Goal: Information Seeking & Learning: Find specific fact

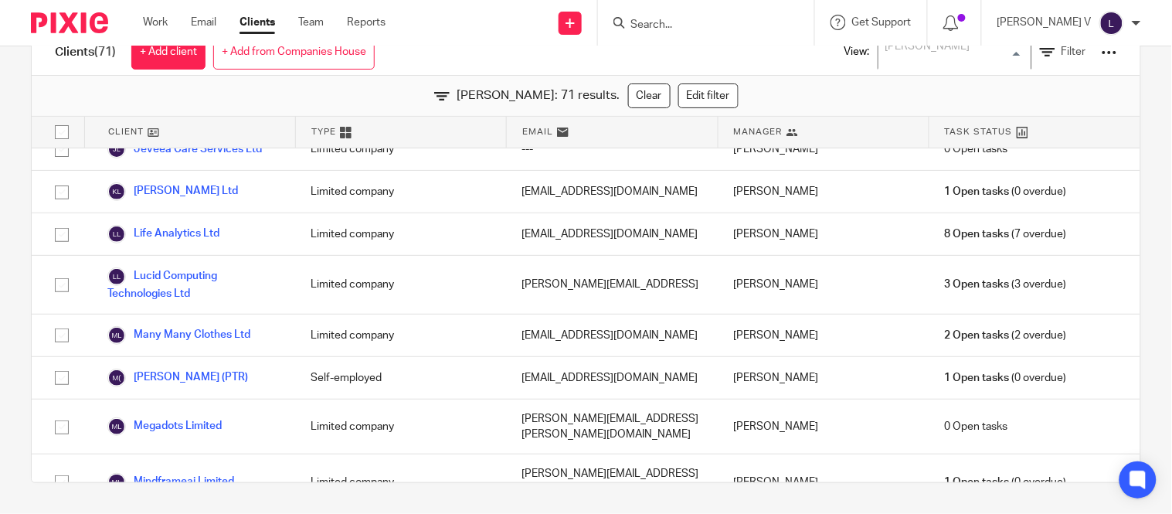
scroll to position [12, 0]
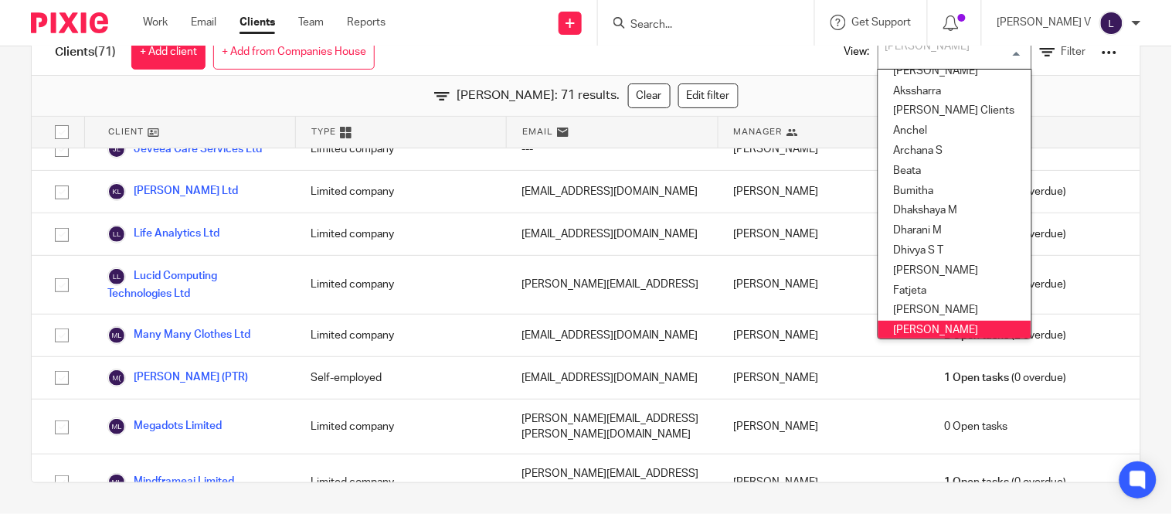
click at [672, 23] on input "Search" at bounding box center [698, 26] width 139 height 14
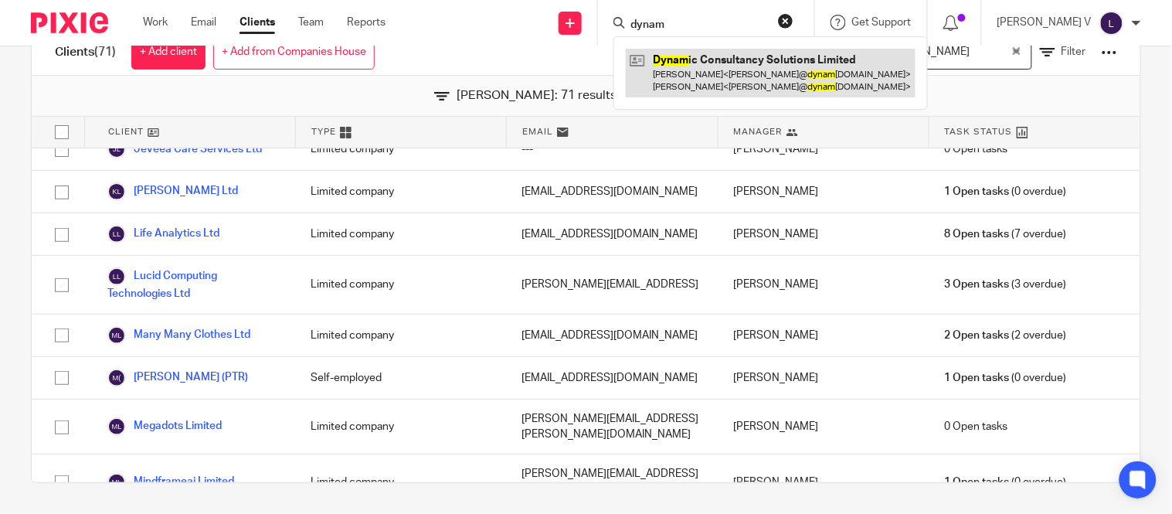
type input "dynam"
click at [688, 64] on link at bounding box center [771, 73] width 290 height 48
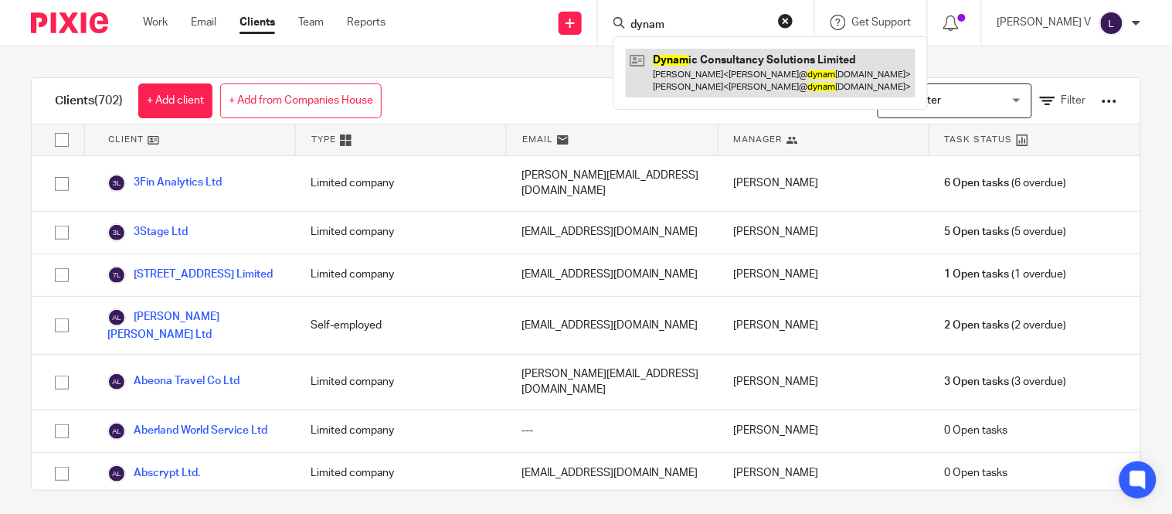
type input "dynam"
drag, startPoint x: 759, startPoint y: 78, endPoint x: 750, endPoint y: 90, distance: 15.5
click at [759, 78] on link at bounding box center [771, 73] width 290 height 48
click at [738, 59] on link at bounding box center [771, 73] width 290 height 48
click at [734, 75] on link at bounding box center [771, 73] width 290 height 48
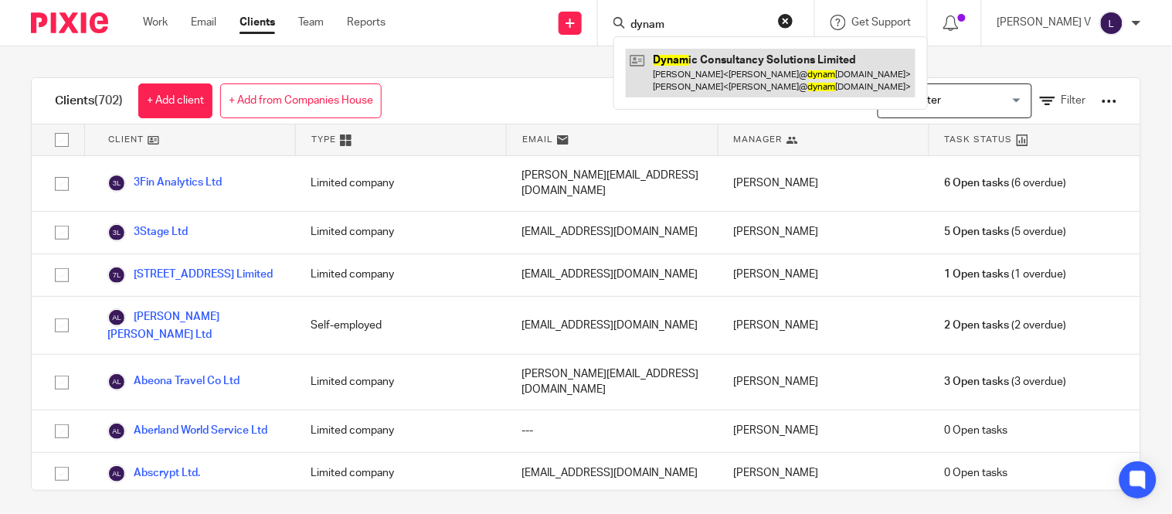
click at [750, 90] on link at bounding box center [771, 73] width 290 height 48
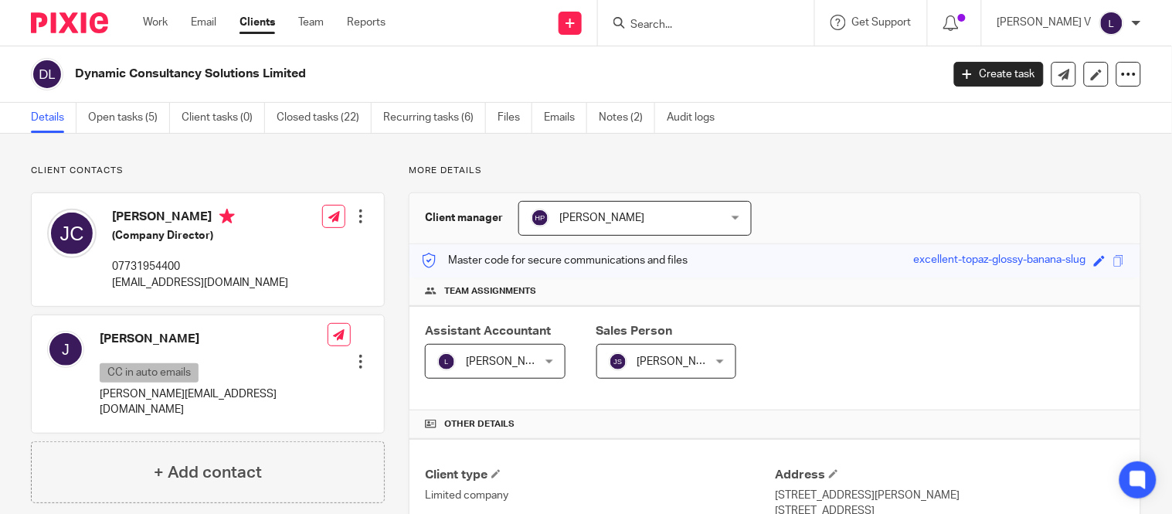
click at [685, 29] on form at bounding box center [711, 22] width 165 height 19
click at [685, 29] on input "Search" at bounding box center [698, 26] width 139 height 14
click at [682, 26] on input "Search" at bounding box center [698, 26] width 139 height 14
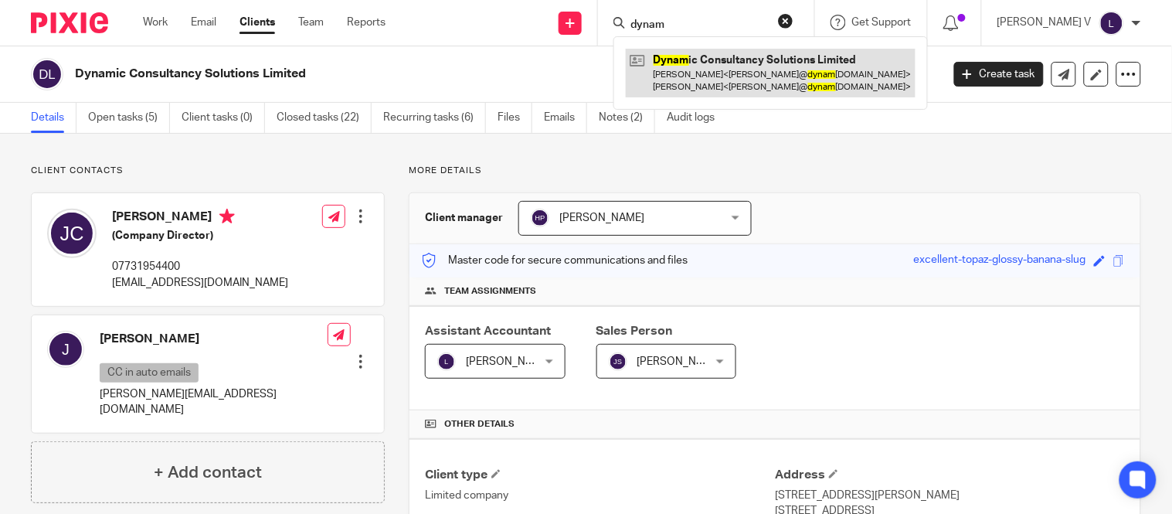
type input "dynam"
click at [723, 52] on link at bounding box center [771, 73] width 290 height 48
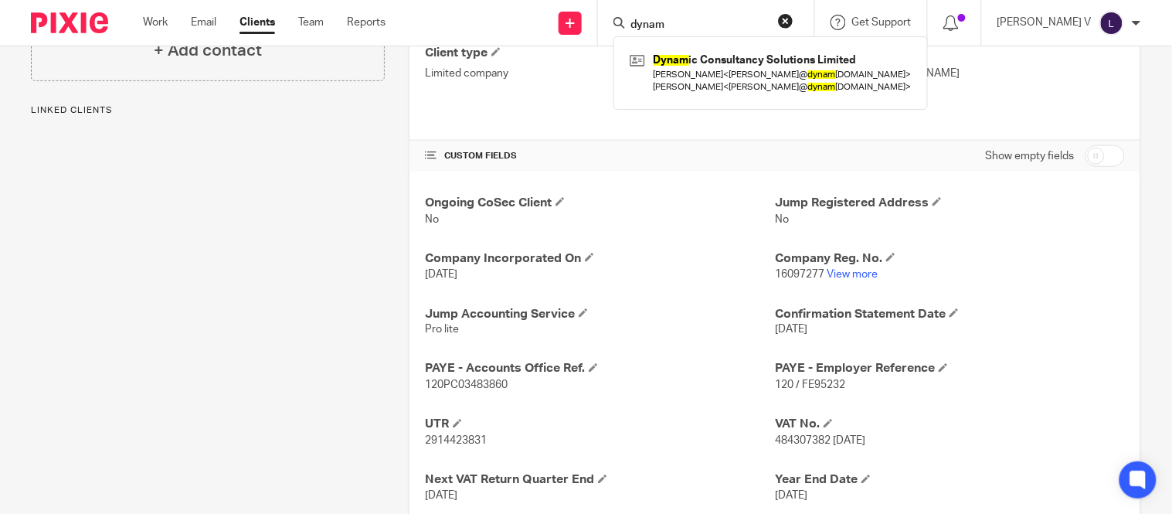
scroll to position [423, 0]
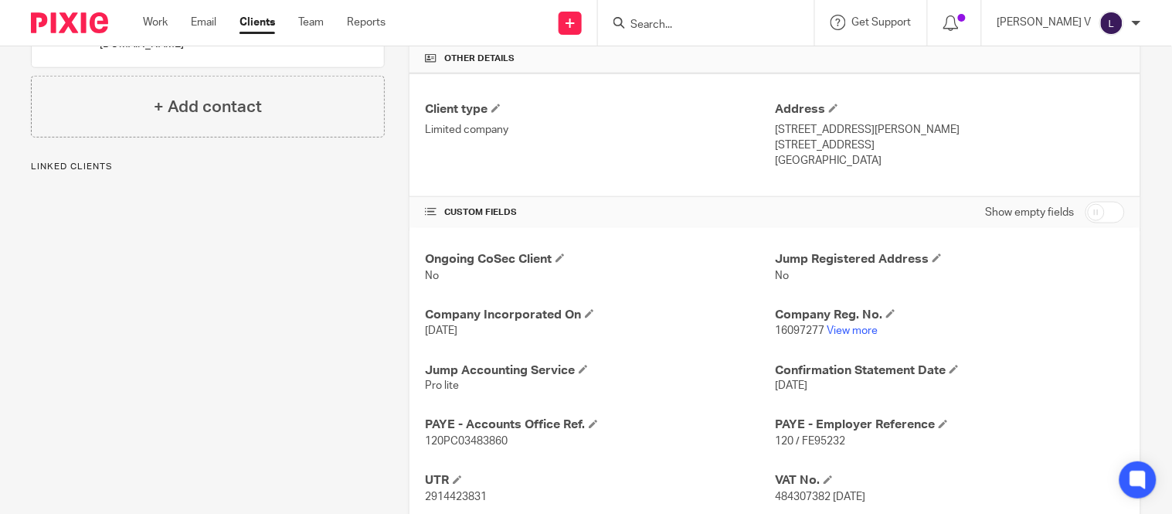
scroll to position [485, 0]
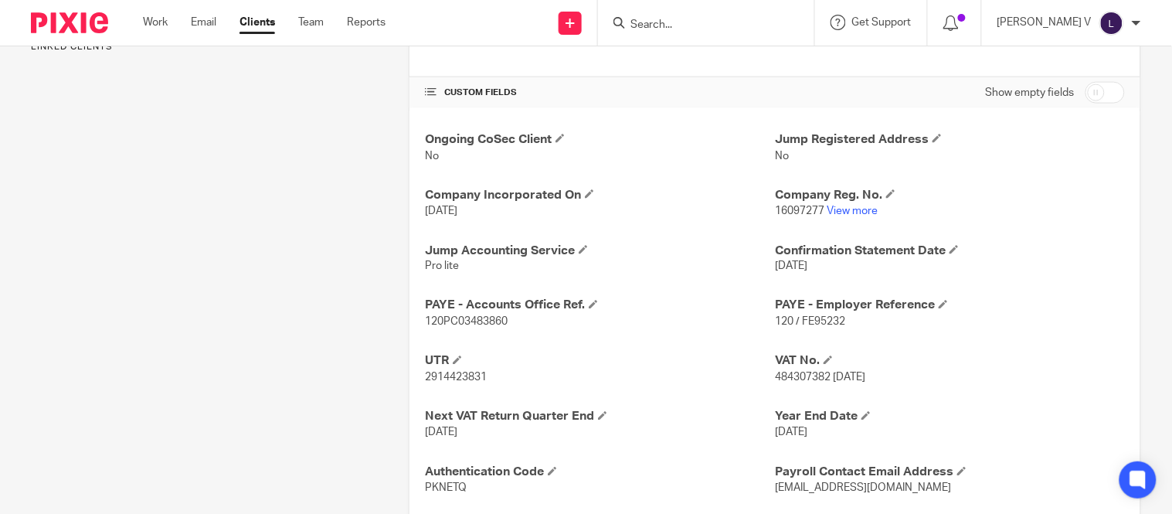
drag, startPoint x: 422, startPoint y: 322, endPoint x: 501, endPoint y: 334, distance: 79.7
click at [528, 328] on div "Ongoing CoSec Client No Jump Registered Address No Company Incorporated On 23 N…" at bounding box center [774, 341] width 731 height 467
click at [425, 319] on span "120PC03483860" at bounding box center [466, 322] width 83 height 11
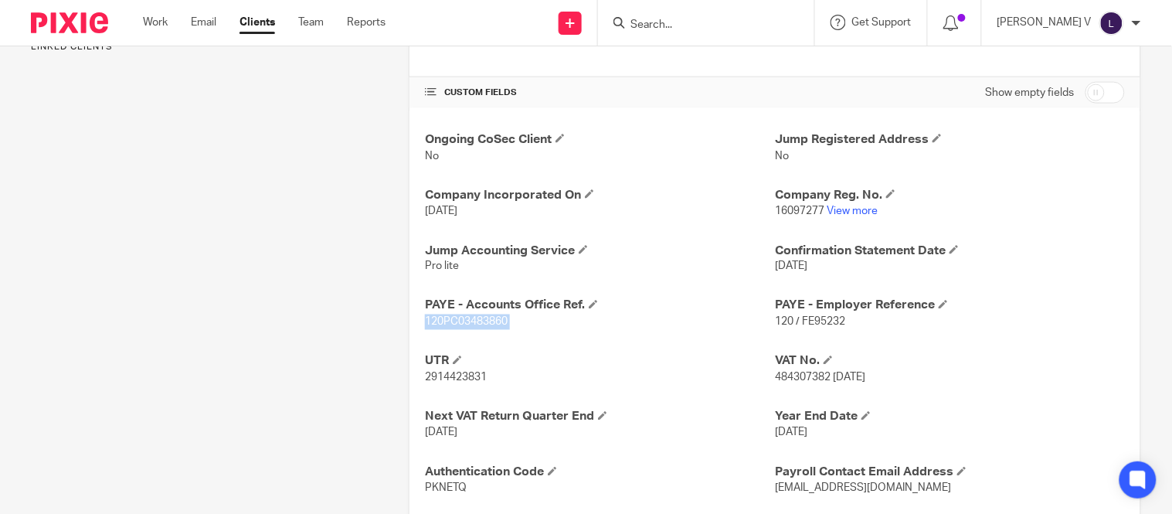
click at [425, 319] on span "120PC03483860" at bounding box center [466, 322] width 83 height 11
copy p "120PC03483860"
drag, startPoint x: 768, startPoint y: 322, endPoint x: 839, endPoint y: 322, distance: 71.1
click at [839, 322] on p "120 / FE95232" at bounding box center [950, 321] width 350 height 15
copy span "120 / FE95232"
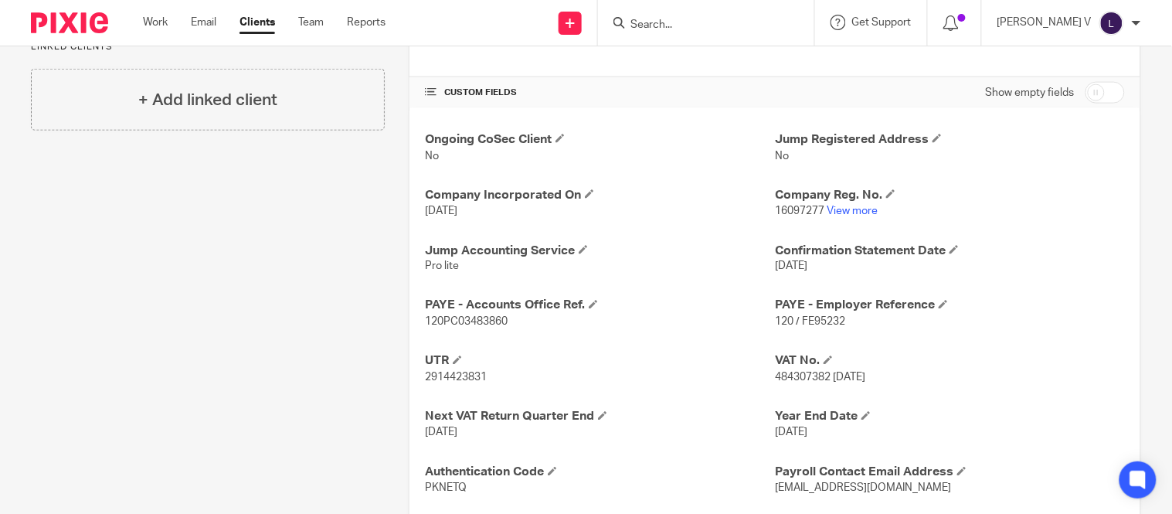
click at [677, 24] on input "Search" at bounding box center [698, 26] width 139 height 14
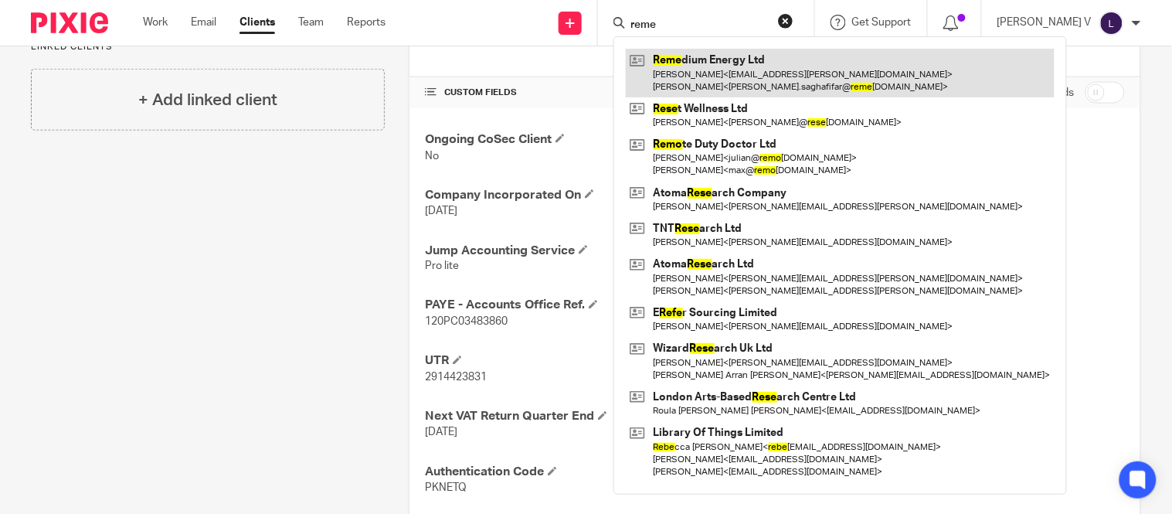
type input "reme"
click at [705, 62] on link at bounding box center [840, 73] width 429 height 48
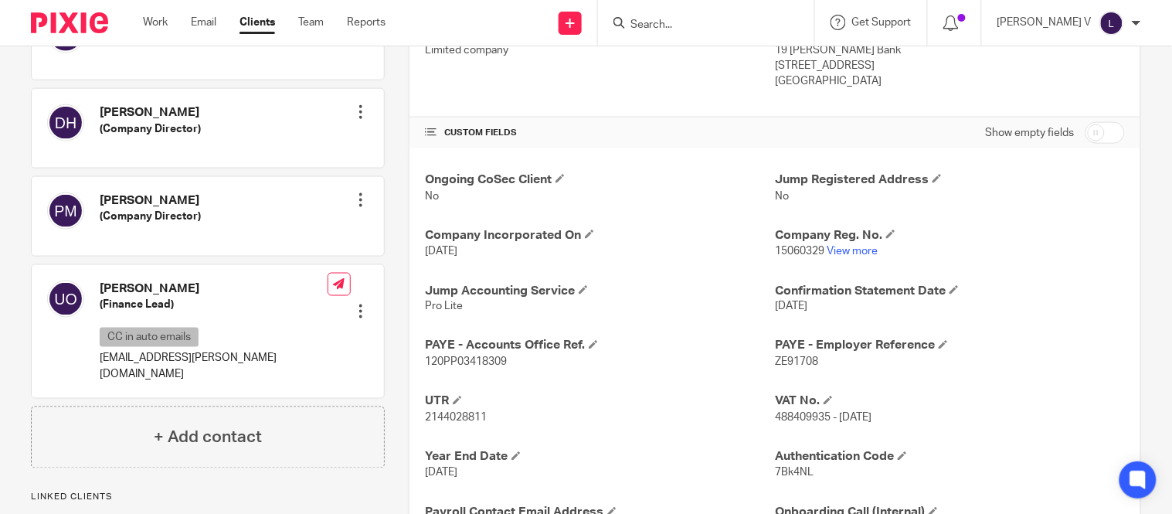
scroll to position [449, 0]
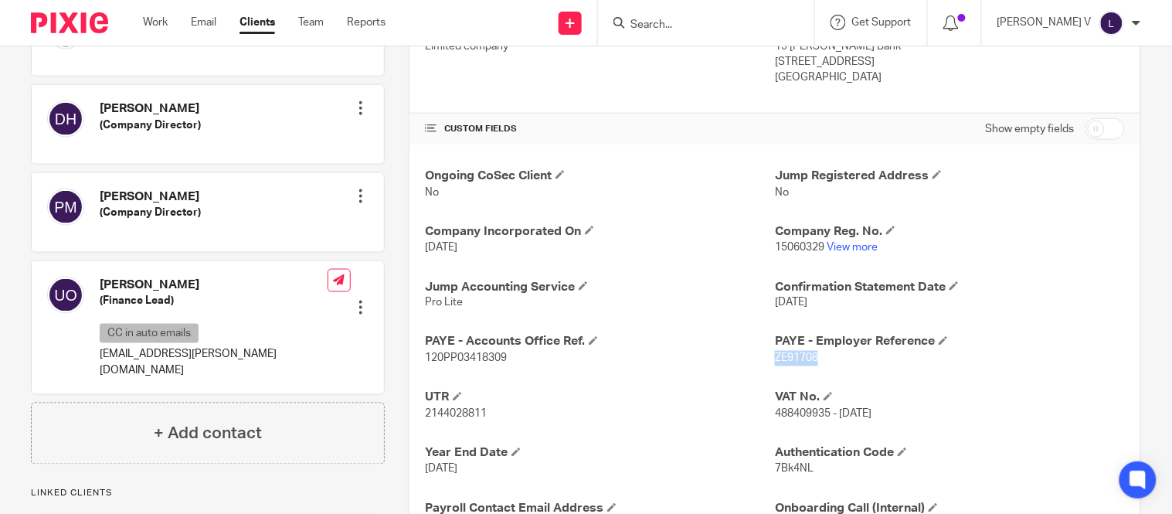
drag, startPoint x: 769, startPoint y: 359, endPoint x: 810, endPoint y: 357, distance: 41.0
click at [810, 357] on span "ZE91708" at bounding box center [796, 358] width 43 height 11
copy span "ZE91708"
click at [425, 355] on span "120PP03418309" at bounding box center [466, 358] width 82 height 11
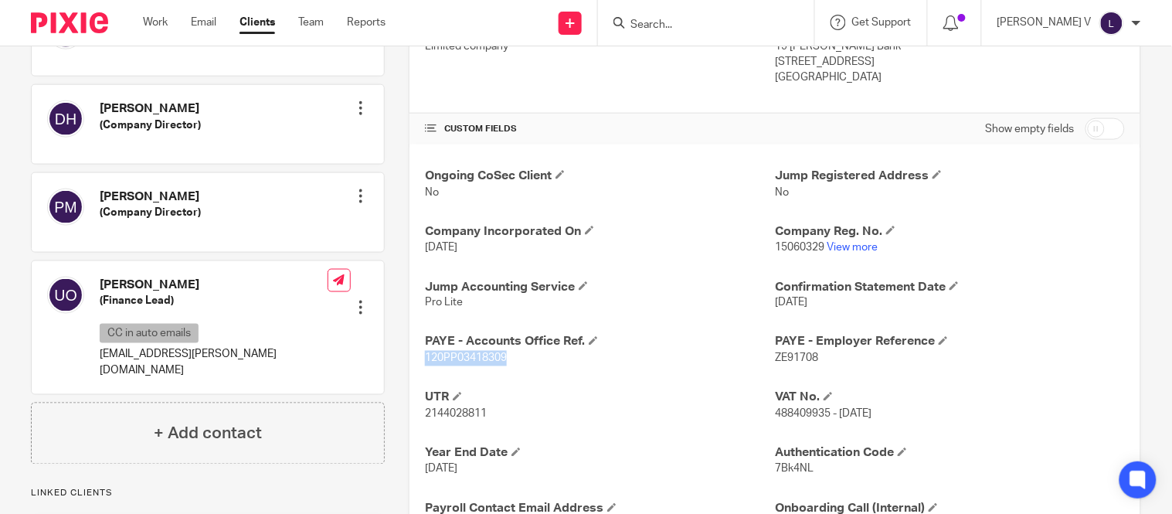
copy span "120PP03418309"
click at [685, 22] on input "Search" at bounding box center [698, 26] width 139 height 14
type input "a"
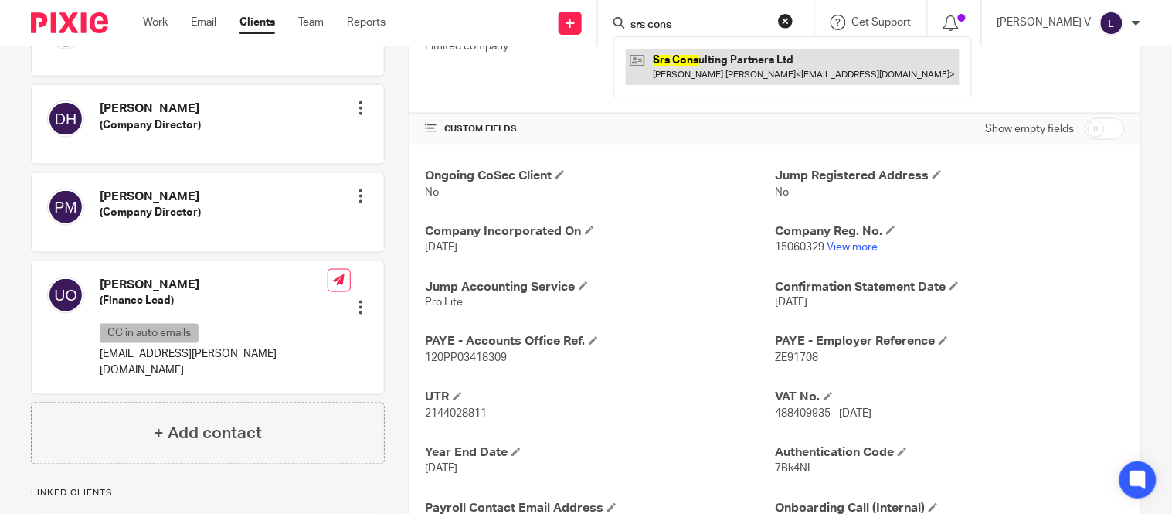
type input "srs cons"
click at [719, 65] on link at bounding box center [793, 67] width 334 height 36
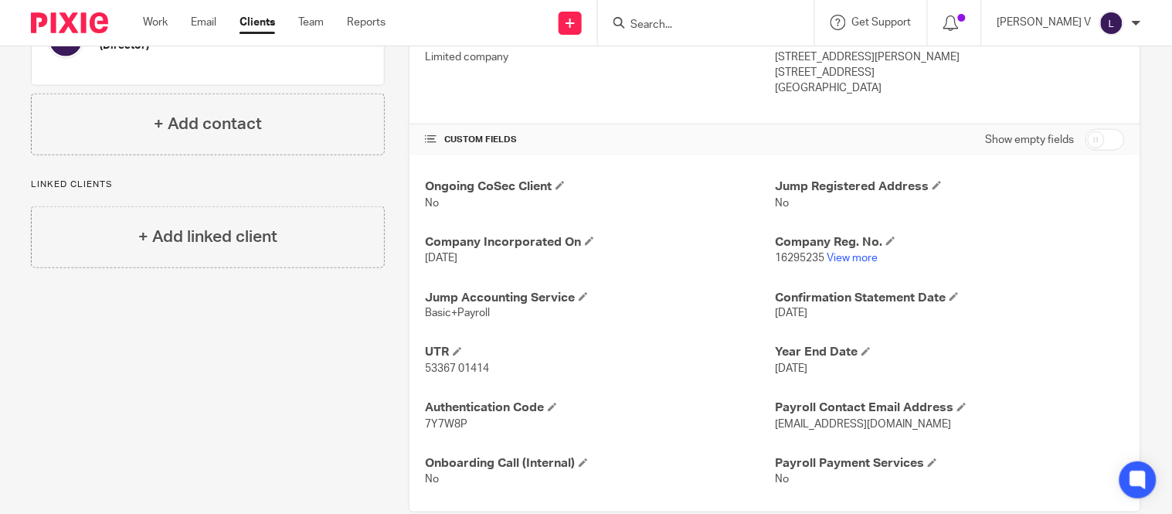
scroll to position [440, 0]
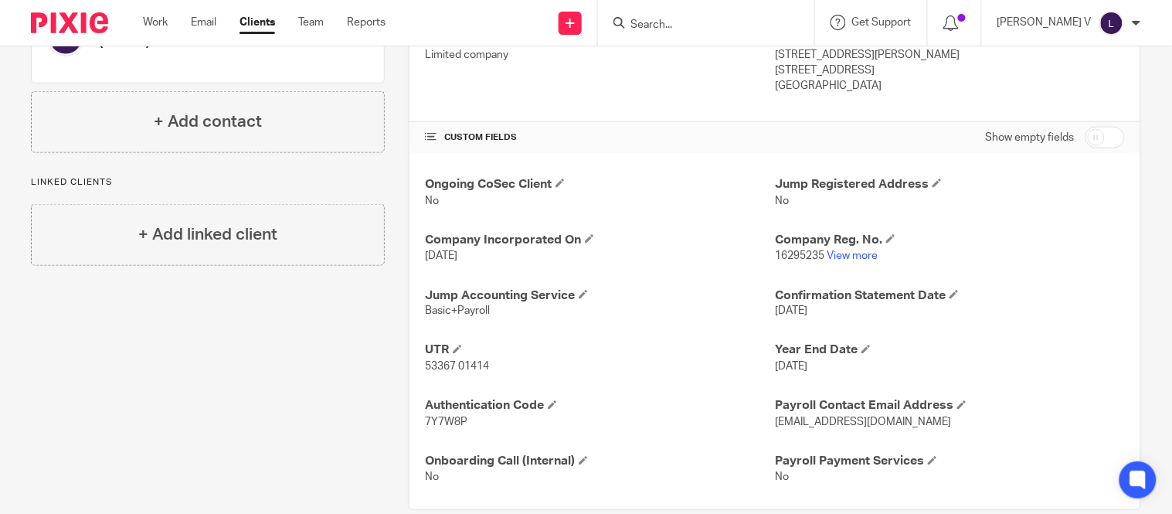
click at [1092, 130] on input "checkbox" at bounding box center [1104, 138] width 39 height 22
checkbox input "true"
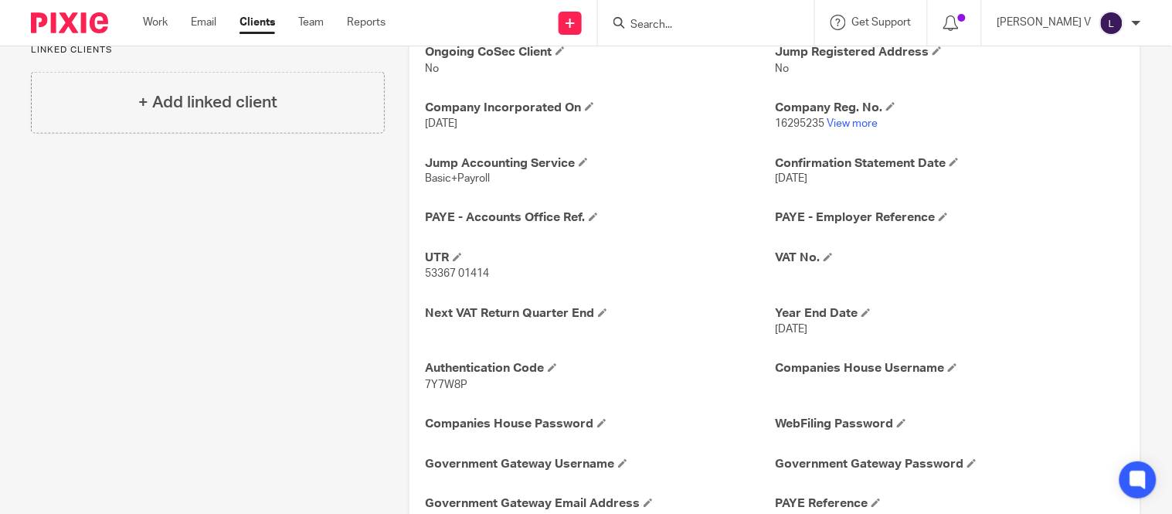
scroll to position [573, 0]
click at [939, 216] on span at bounding box center [943, 216] width 9 height 9
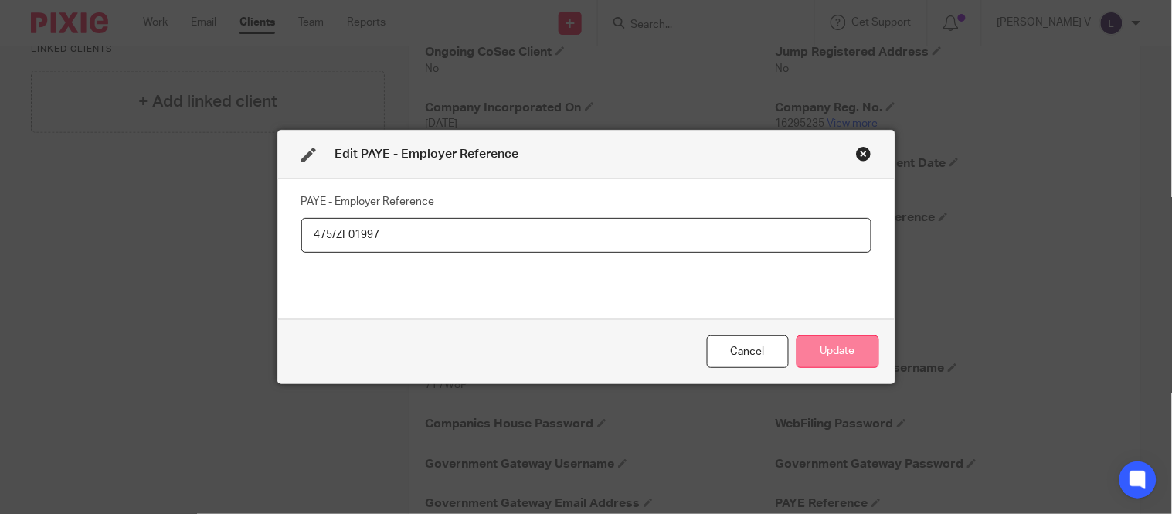
type input "475/ZF01997"
click at [858, 352] on button "Update" at bounding box center [838, 351] width 83 height 33
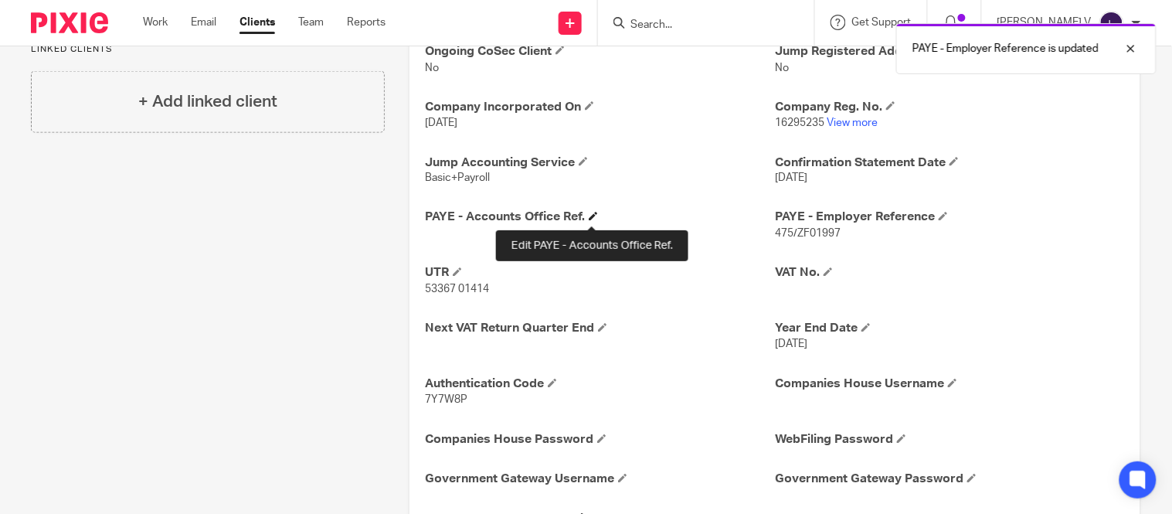
click at [589, 219] on span at bounding box center [593, 216] width 9 height 9
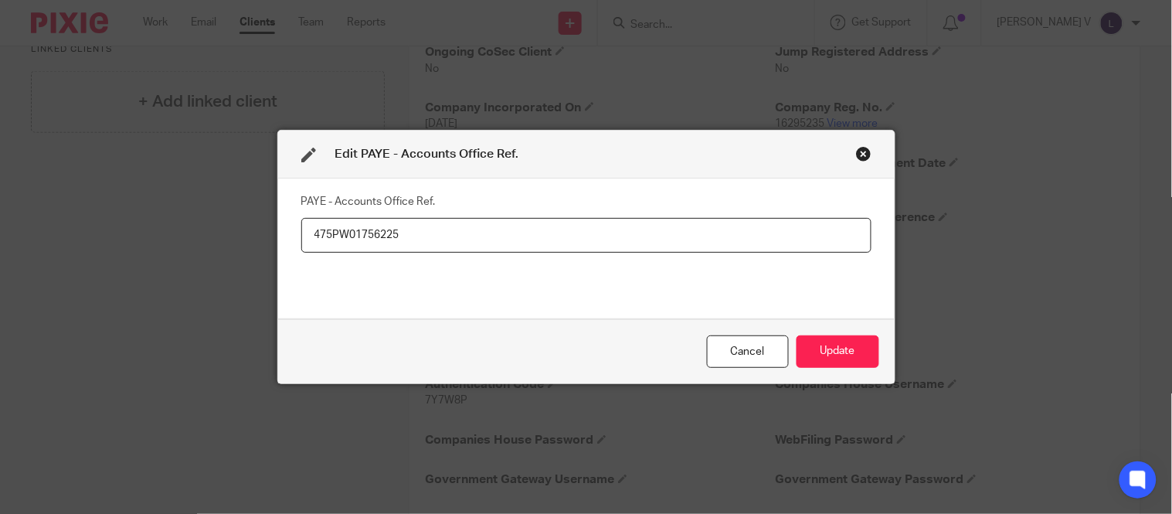
type input "475PW01756225"
click at [823, 328] on div "Cancel Update" at bounding box center [586, 351] width 617 height 65
click at [822, 338] on button "Update" at bounding box center [838, 351] width 83 height 33
click at [814, 345] on button "Update" at bounding box center [838, 351] width 83 height 33
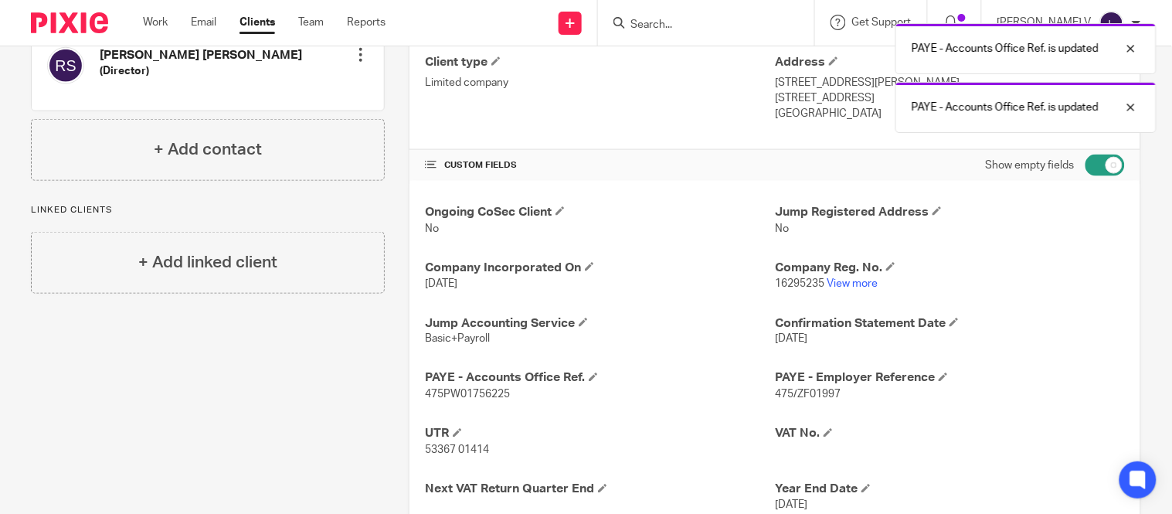
scroll to position [412, 0]
click at [1085, 160] on input "checkbox" at bounding box center [1104, 166] width 39 height 22
checkbox input "false"
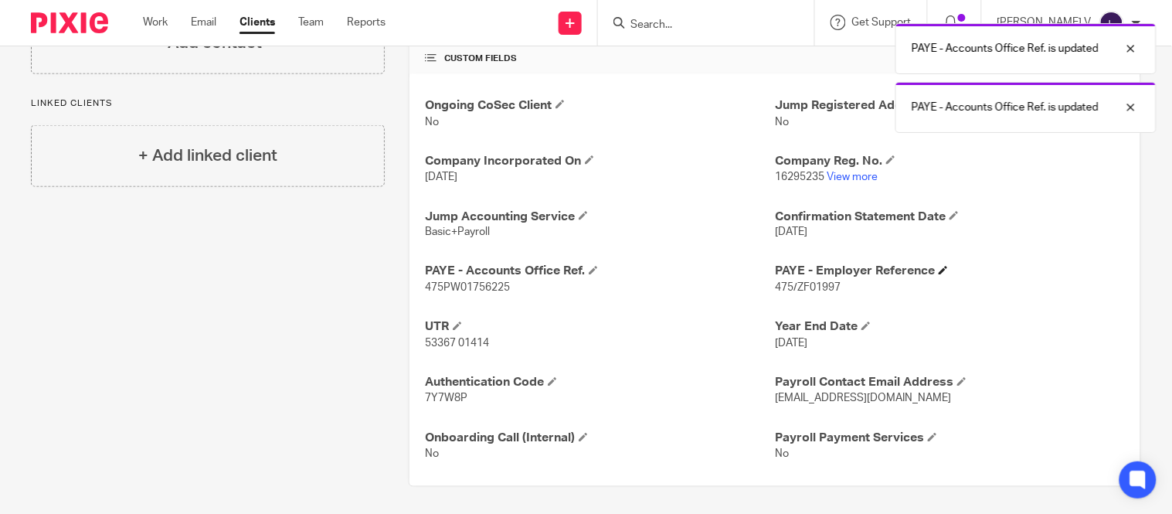
scroll to position [520, 0]
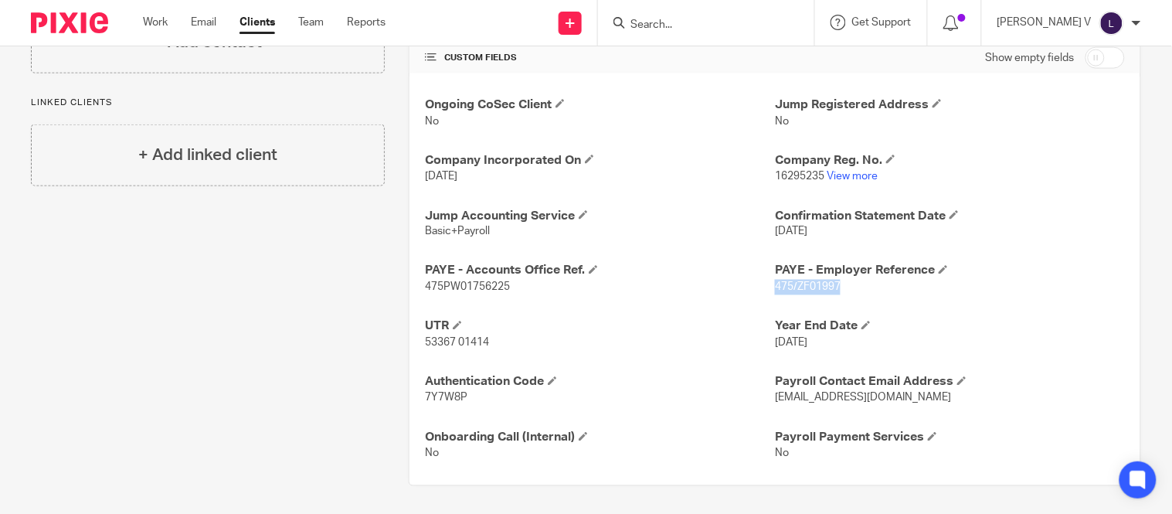
drag, startPoint x: 769, startPoint y: 288, endPoint x: 844, endPoint y: 286, distance: 75.7
click at [844, 286] on p "475/ZF01997" at bounding box center [950, 287] width 350 height 15
copy span "475/ZF01997"
drag, startPoint x: 419, startPoint y: 289, endPoint x: 512, endPoint y: 290, distance: 93.5
click at [512, 290] on div "Ongoing CoSec Client No Jump Registered Address No Company Incorporated On [DAT…" at bounding box center [774, 279] width 731 height 412
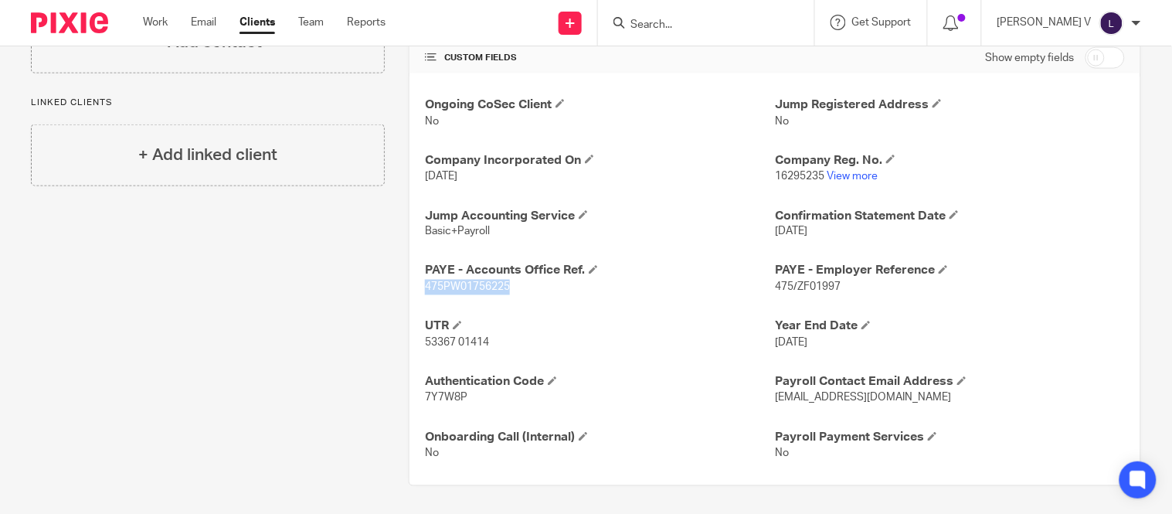
copy span "475PW01756225"
click at [842, 175] on link "View more" at bounding box center [852, 176] width 51 height 11
click at [699, 29] on input "Search" at bounding box center [698, 26] width 139 height 14
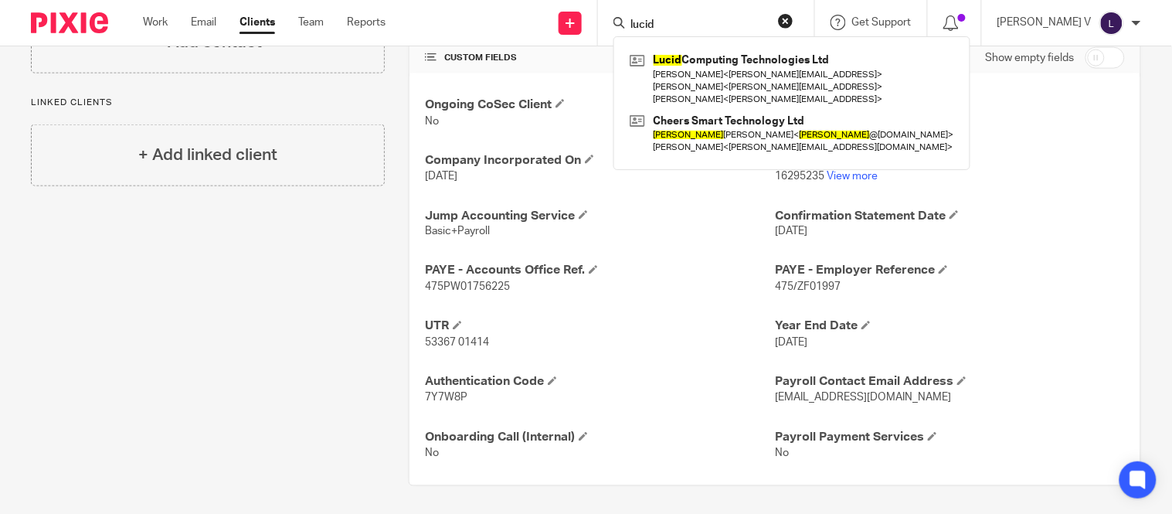
type input "lucid"
click at [263, 23] on link "Clients" at bounding box center [258, 22] width 36 height 15
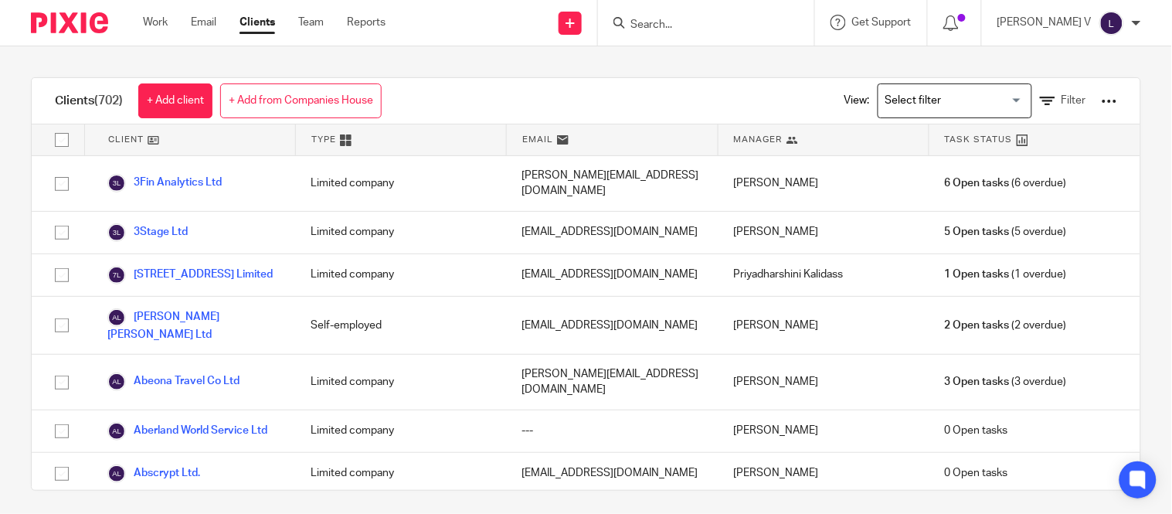
click at [644, 113] on div "Clients (702) + Add client + Add from Companies House View: Loading... Filter" at bounding box center [586, 101] width 1109 height 46
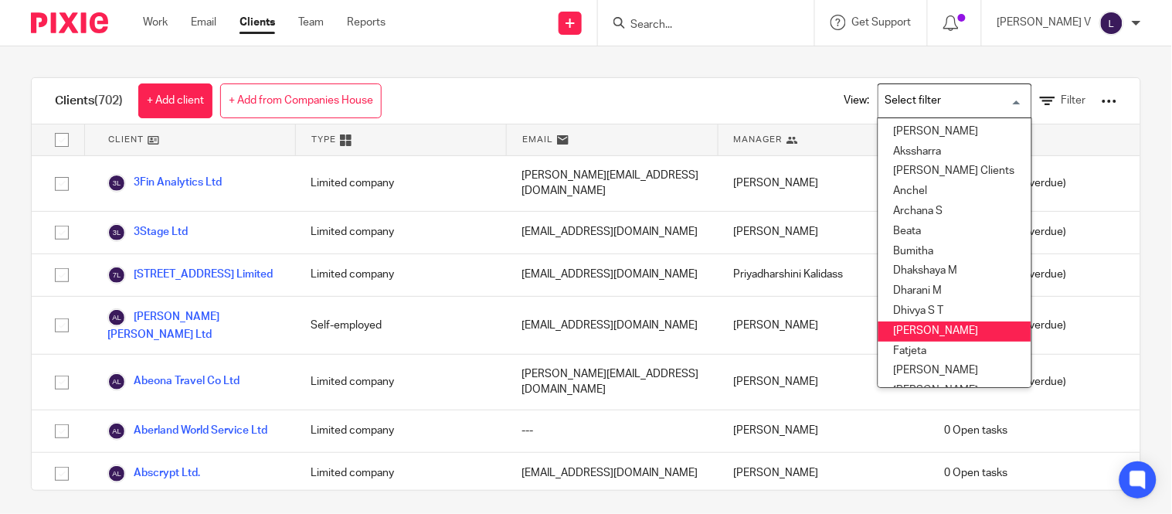
click at [880, 109] on input "Search for option" at bounding box center [951, 100] width 143 height 27
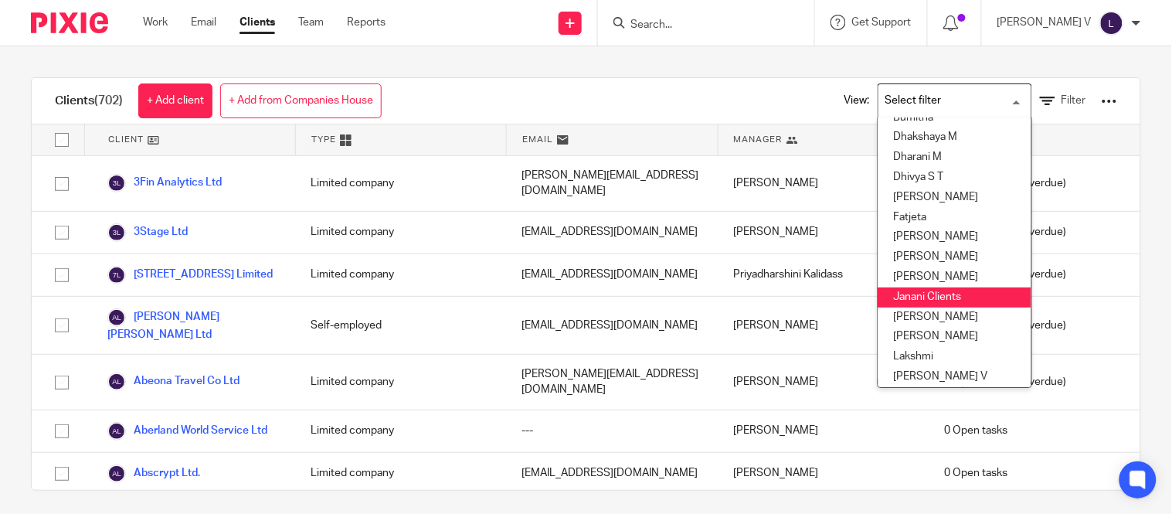
scroll to position [143, 0]
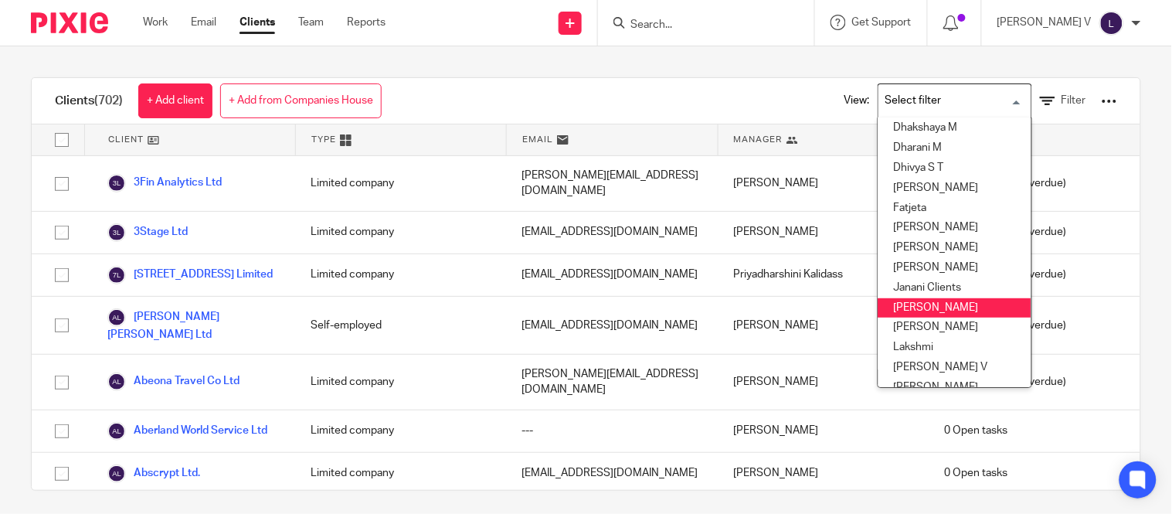
click at [889, 298] on li "Kavya T" at bounding box center [954, 308] width 153 height 20
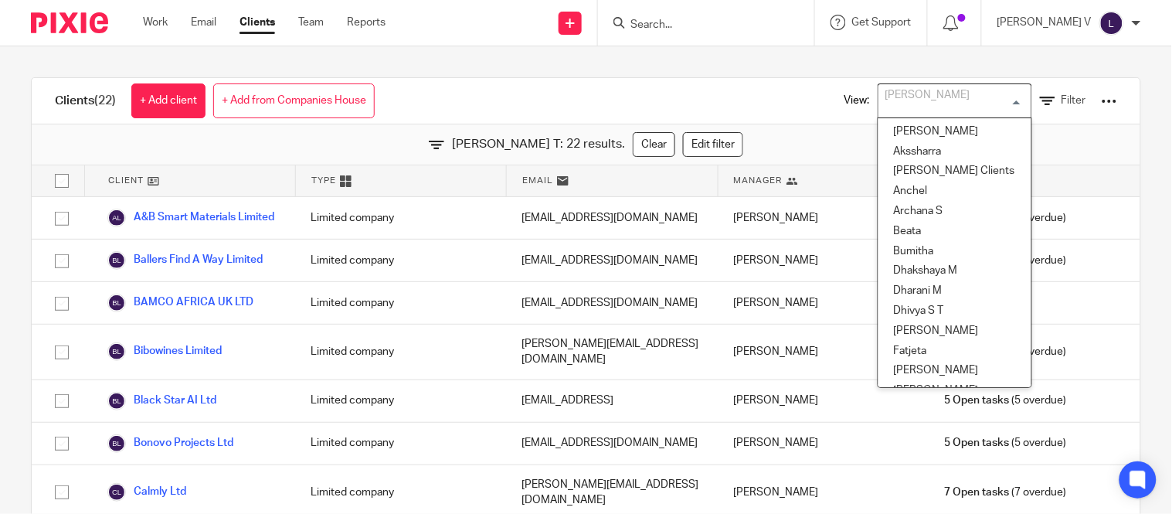
click at [922, 89] on input "Search for option" at bounding box center [951, 100] width 143 height 27
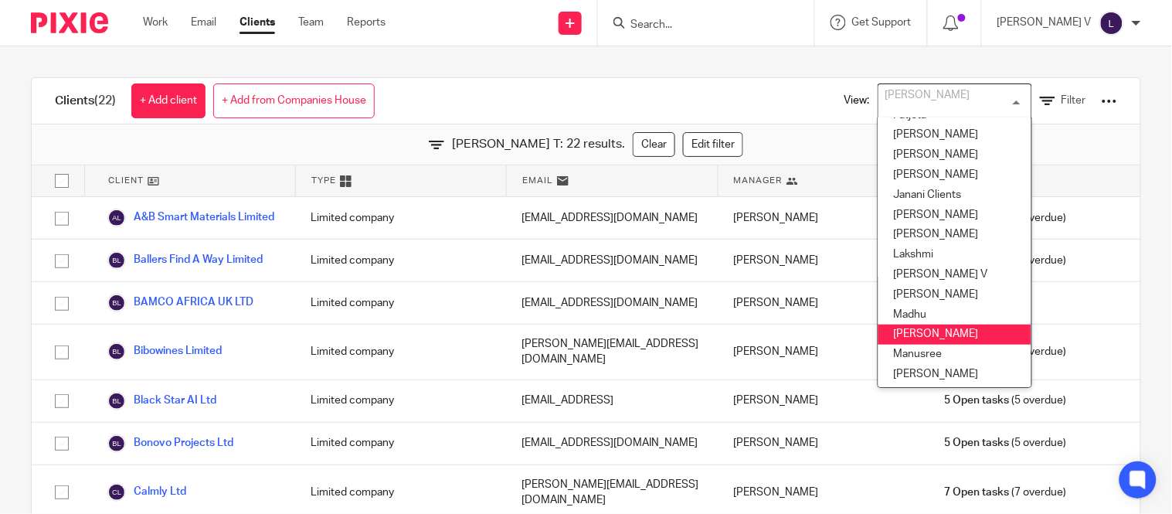
scroll to position [268, 0]
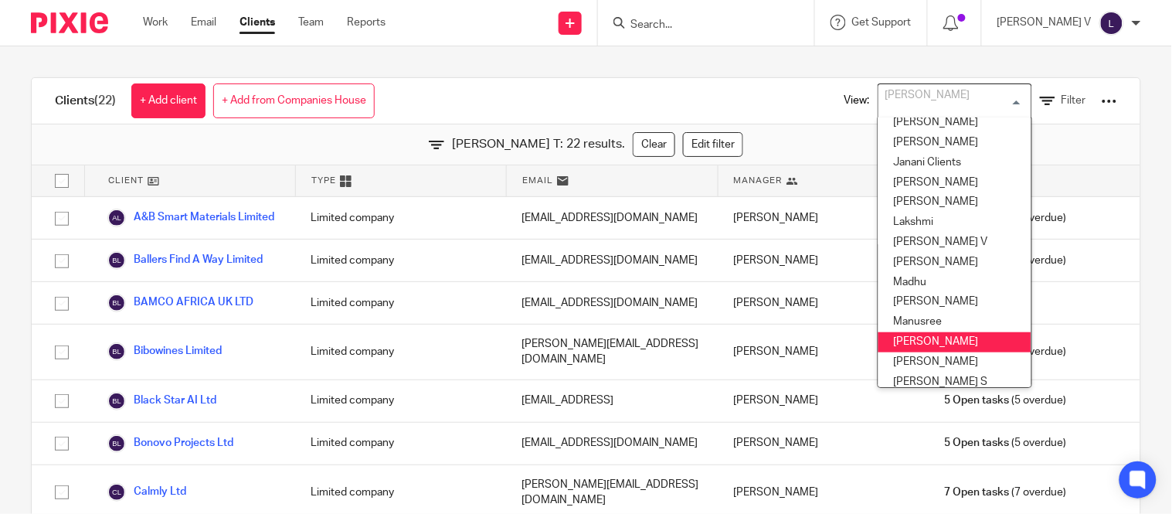
click at [906, 349] on li "Mithun" at bounding box center [954, 342] width 153 height 20
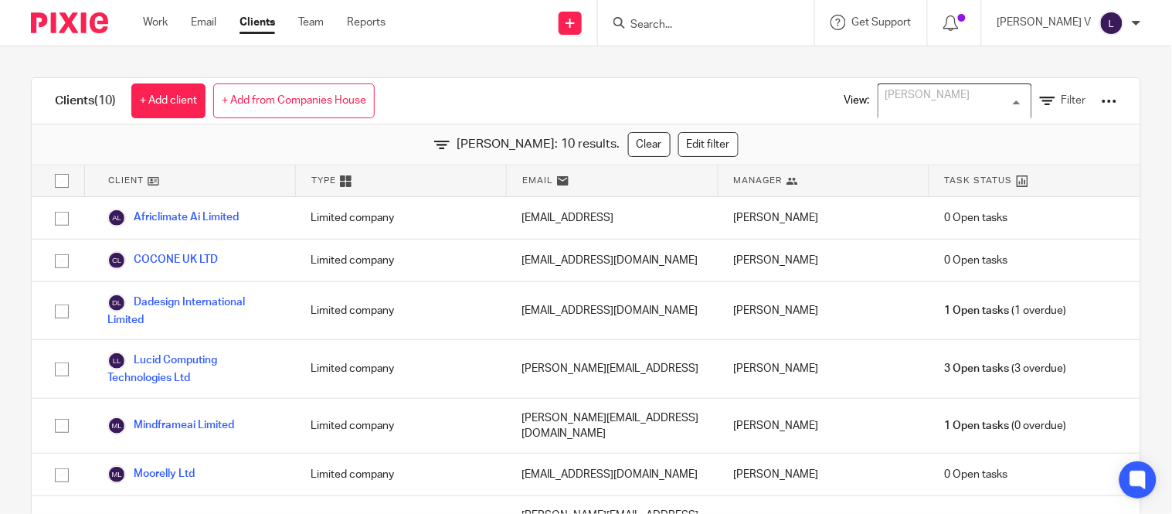
click at [914, 117] on div "Mithun Loading... Aishwarya Akssharra Alex Gabriel's Clients Anchel Archana S B…" at bounding box center [955, 100] width 155 height 35
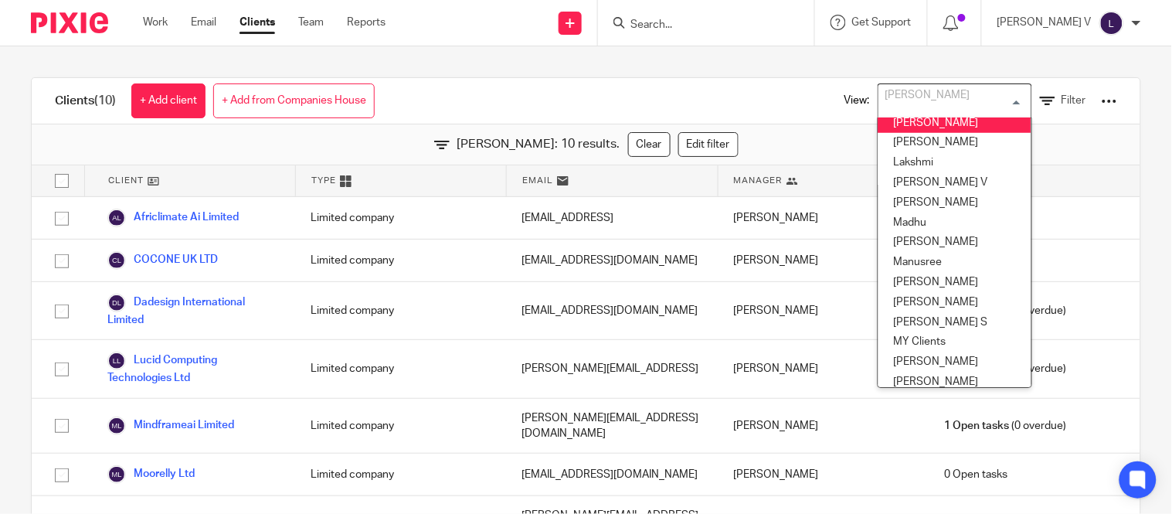
scroll to position [325, 0]
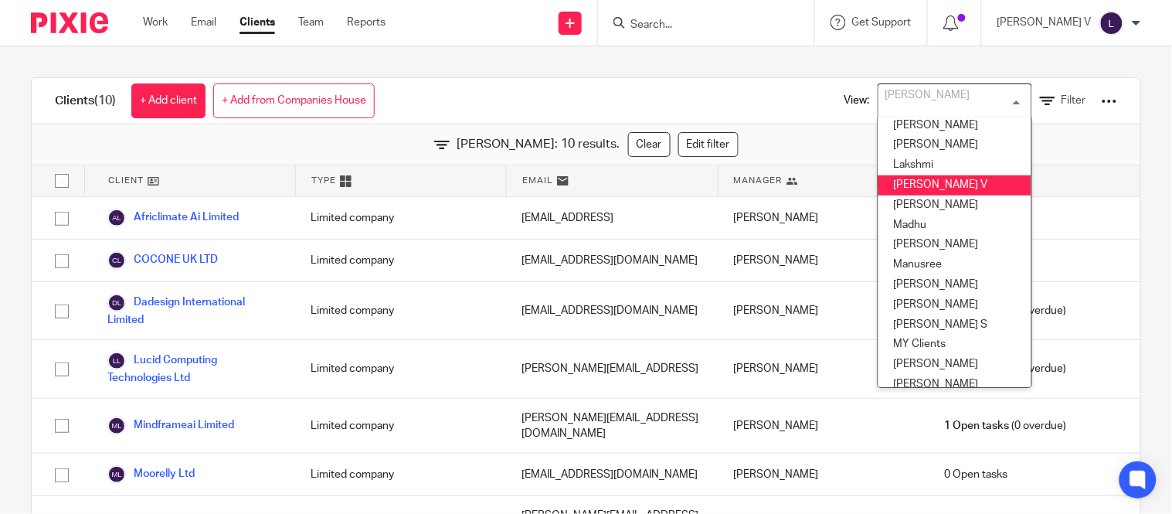
click at [914, 187] on li "[PERSON_NAME] V" at bounding box center [954, 185] width 153 height 20
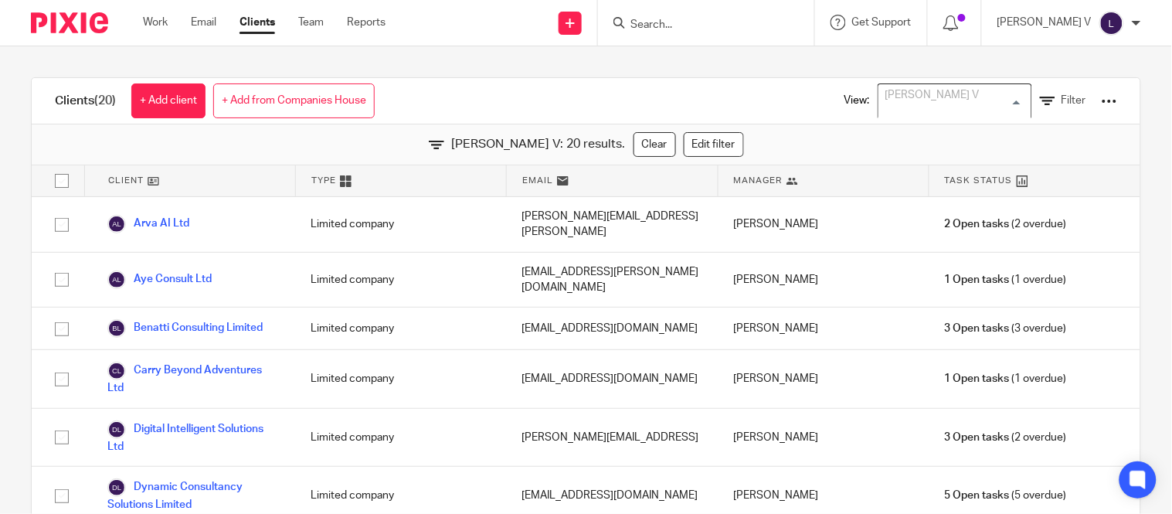
scroll to position [132, 0]
click at [680, 23] on input "Search" at bounding box center [698, 26] width 139 height 14
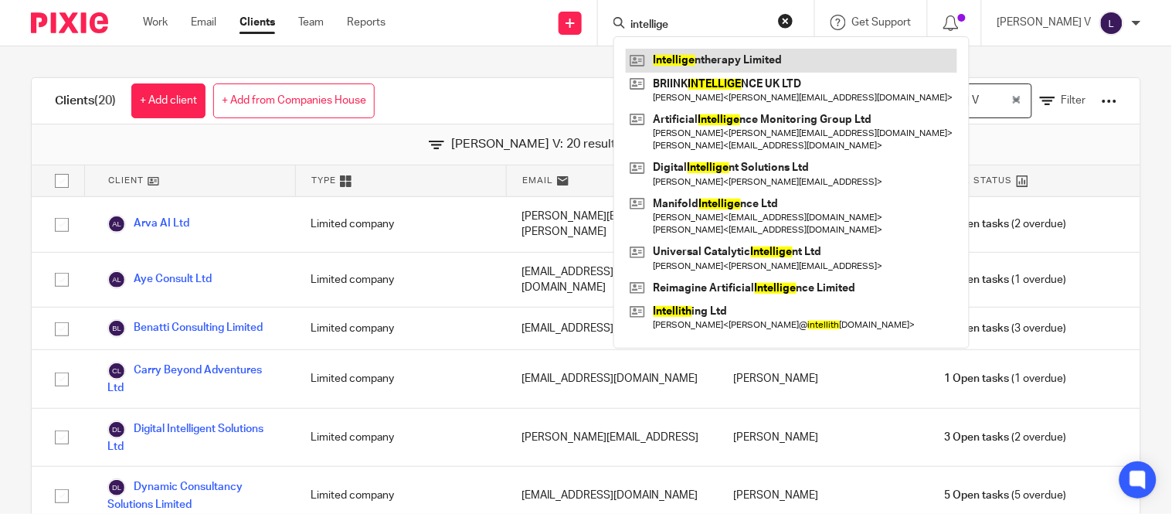
type input "intellige"
click at [751, 53] on link at bounding box center [791, 60] width 331 height 23
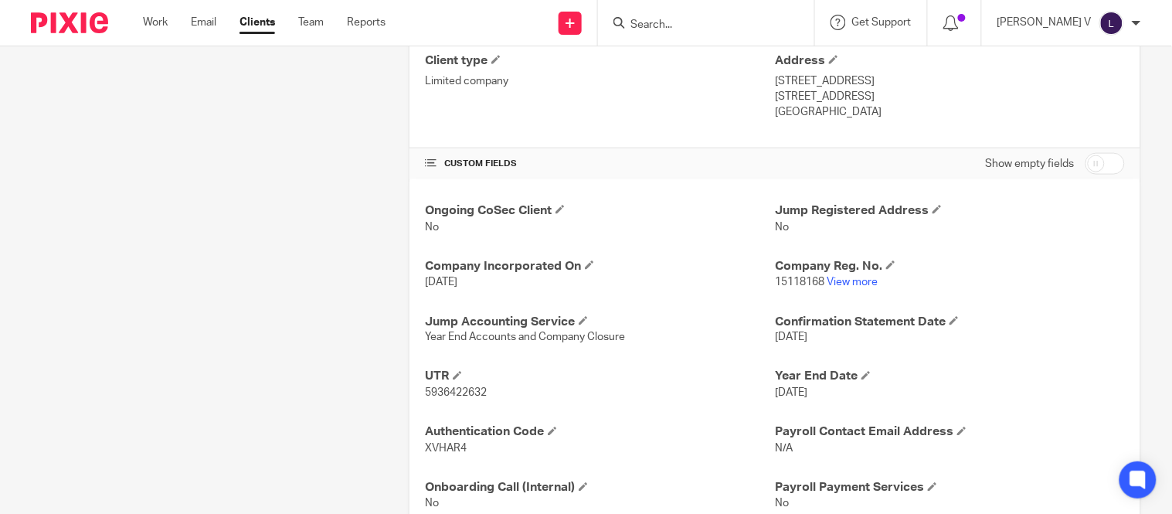
scroll to position [415, 0]
click at [831, 278] on link "View more" at bounding box center [852, 281] width 51 height 11
click at [698, 25] on input "Search" at bounding box center [698, 26] width 139 height 14
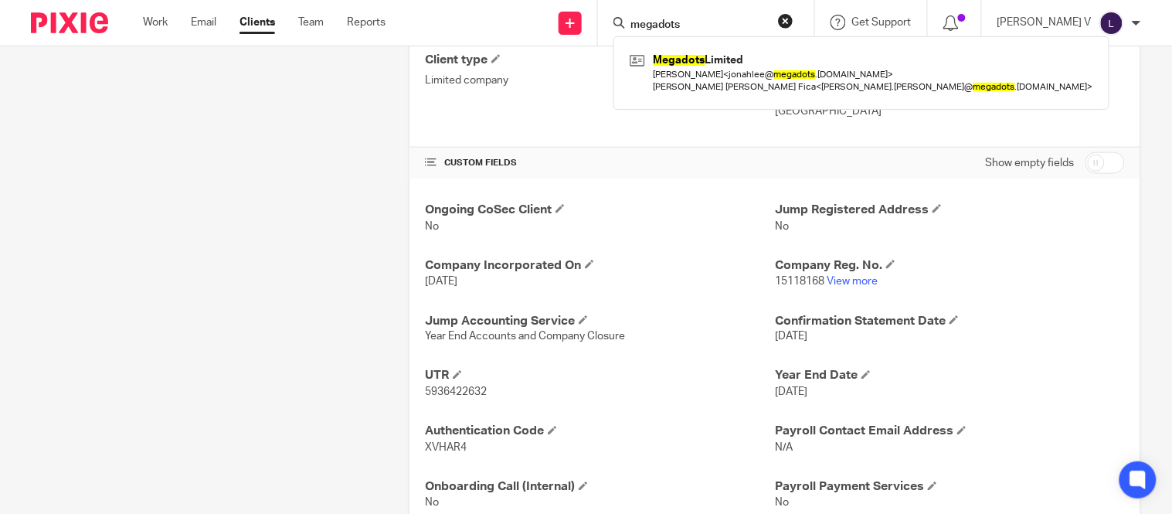
type input "megadots"
click at [702, 37] on div "Megadots Limited Jonah Lee < jonahlee@ megadots .co.uk > Alexander Ilitch Richa…" at bounding box center [861, 72] width 496 height 73
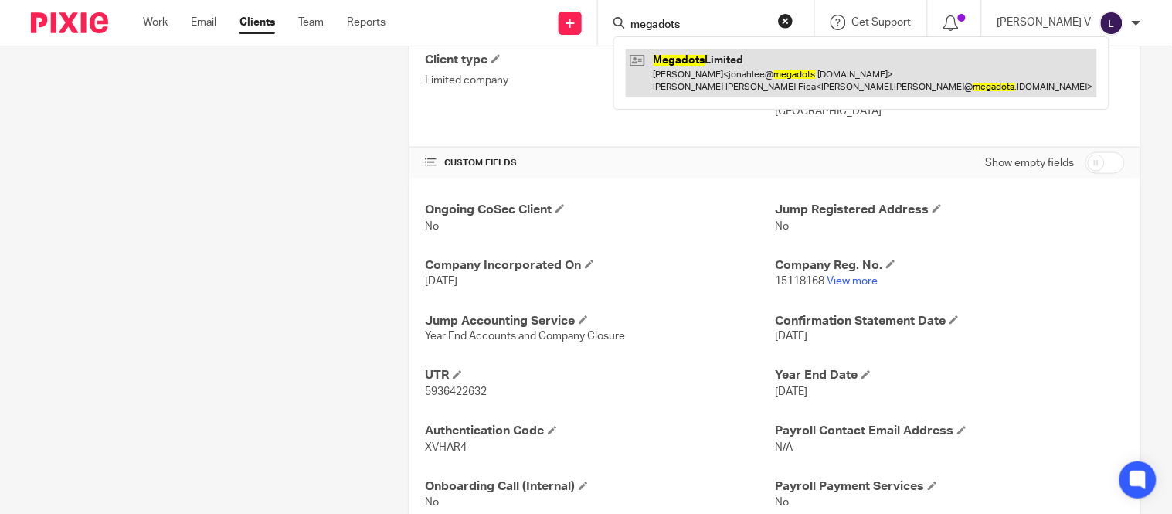
click at [700, 49] on link at bounding box center [861, 73] width 471 height 48
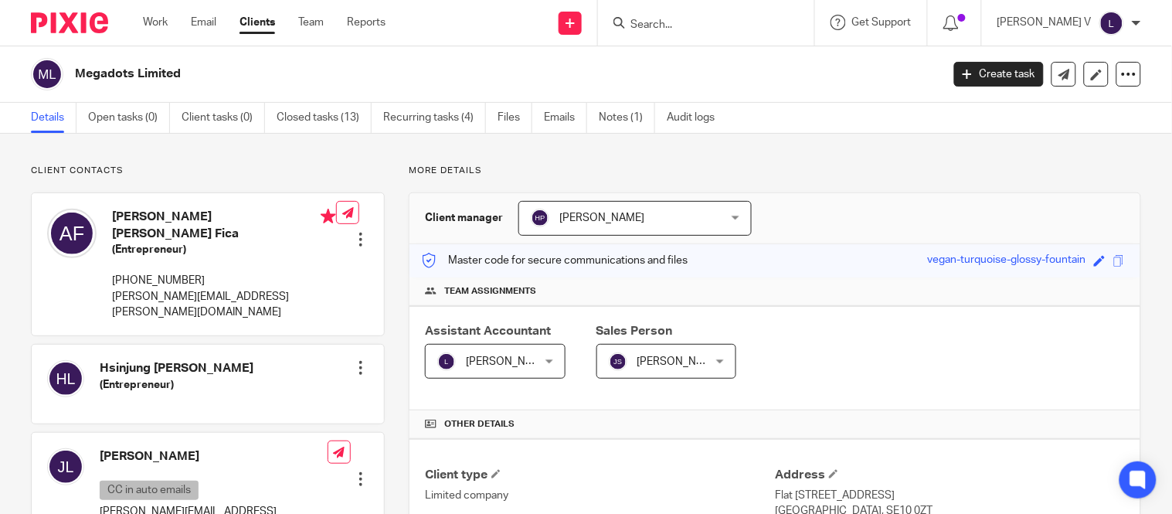
scroll to position [480, 0]
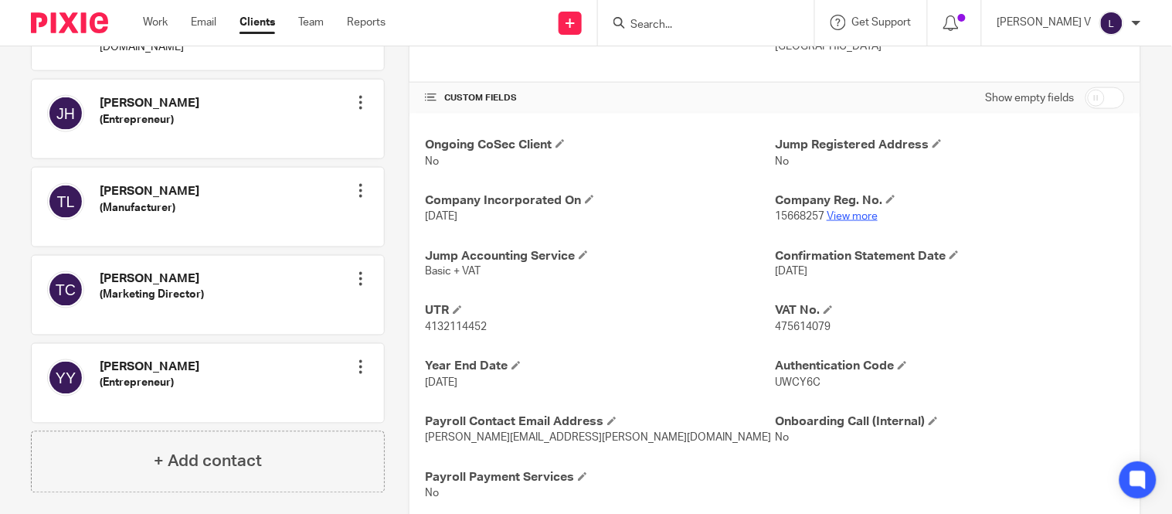
click at [851, 221] on link "View more" at bounding box center [852, 216] width 51 height 11
click at [685, 24] on input "Search" at bounding box center [698, 26] width 139 height 14
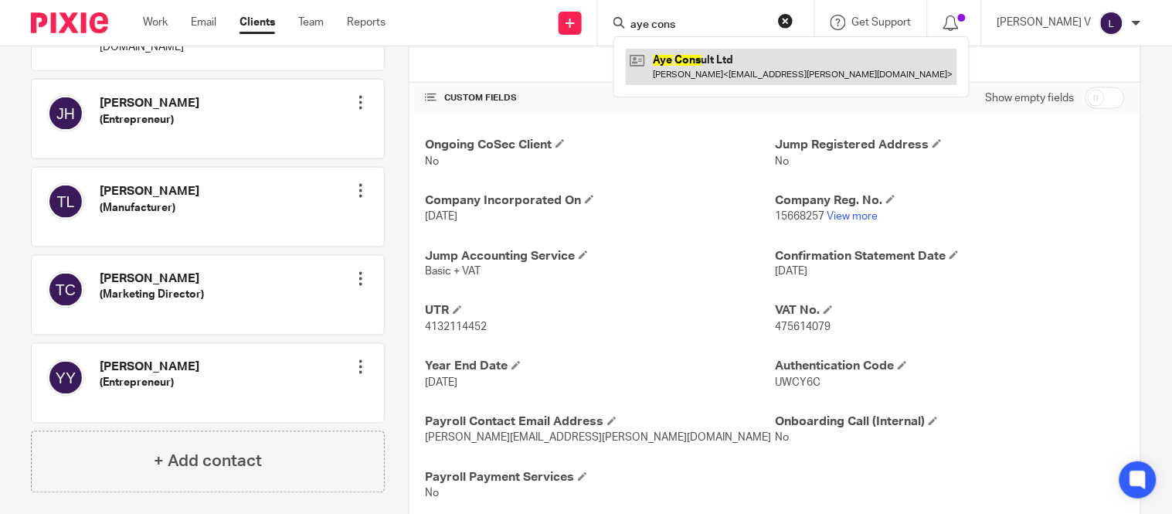
type input "aye cons"
click at [705, 56] on link at bounding box center [791, 67] width 331 height 36
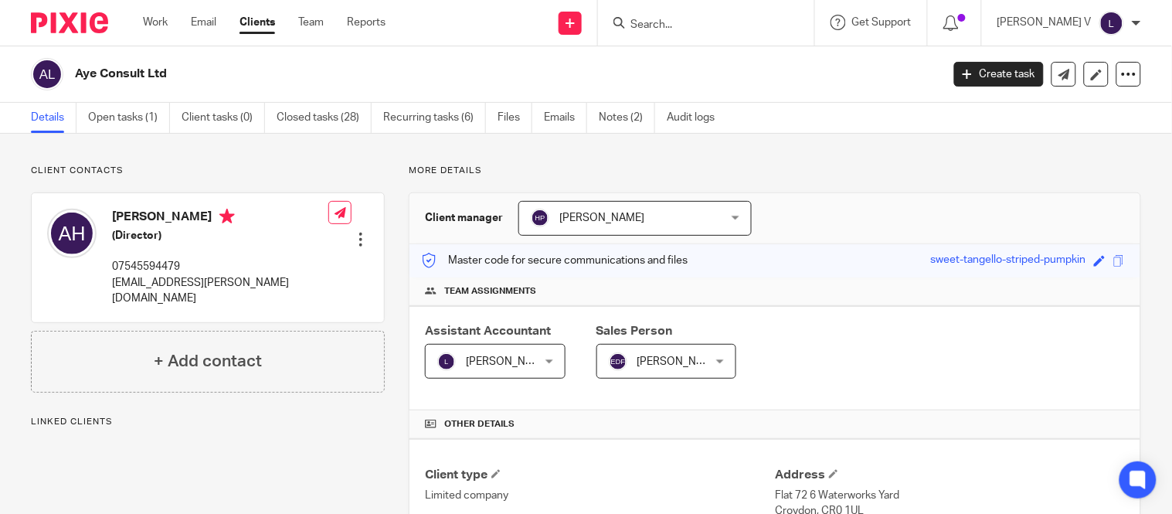
scroll to position [469, 0]
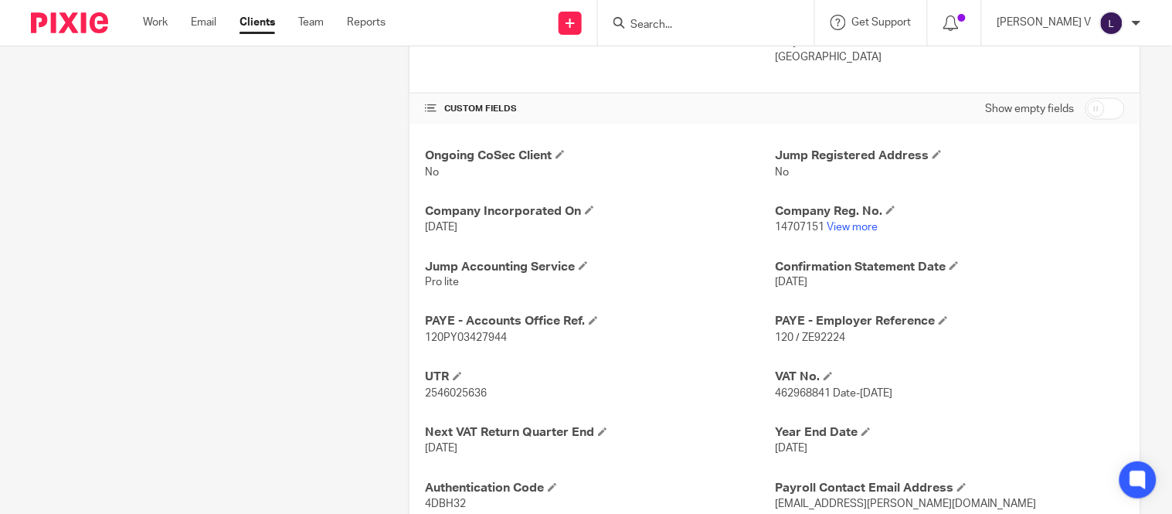
click at [839, 227] on link "View more" at bounding box center [852, 227] width 51 height 11
